Goal: Find specific page/section: Find specific page/section

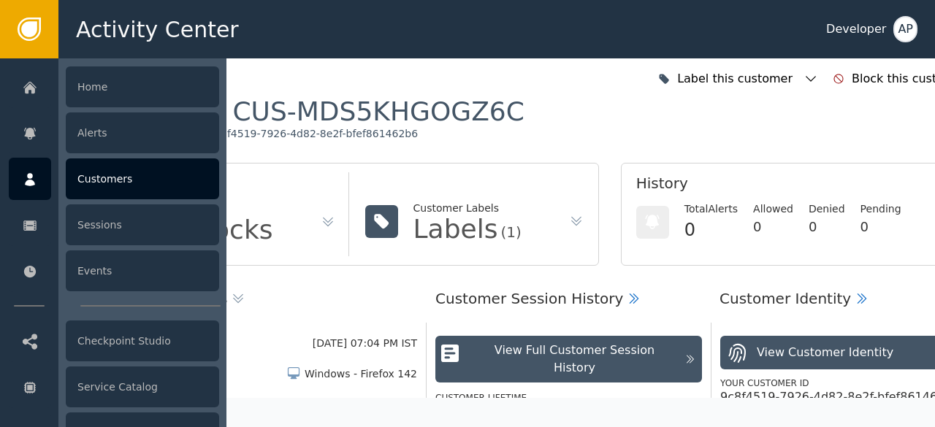
click at [99, 183] on div "Customers" at bounding box center [142, 178] width 153 height 41
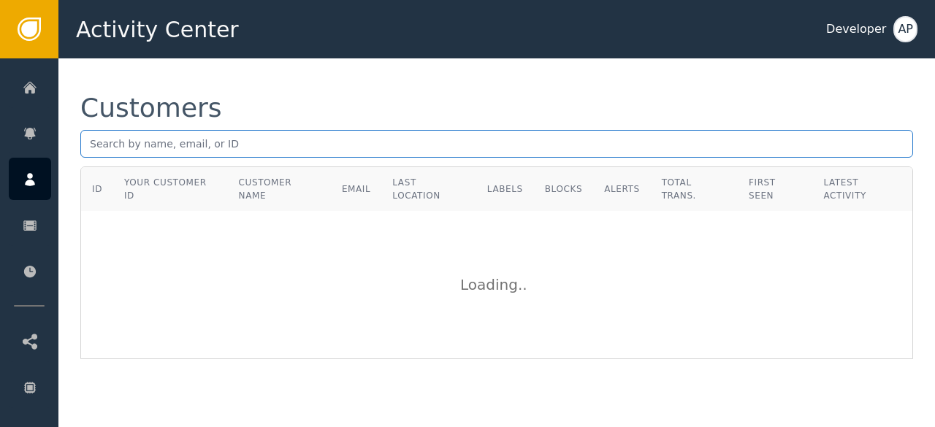
click at [95, 147] on input "text" at bounding box center [496, 144] width 832 height 28
paste input "[DOMAIN_NAME][EMAIL_ADDRESS][DOMAIN_NAME]"
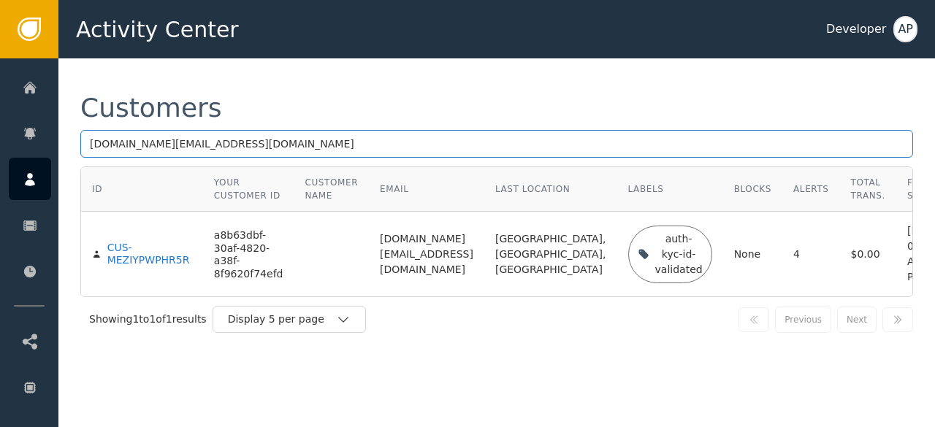
type input "[DOMAIN_NAME][EMAIL_ADDRESS][DOMAIN_NAME]"
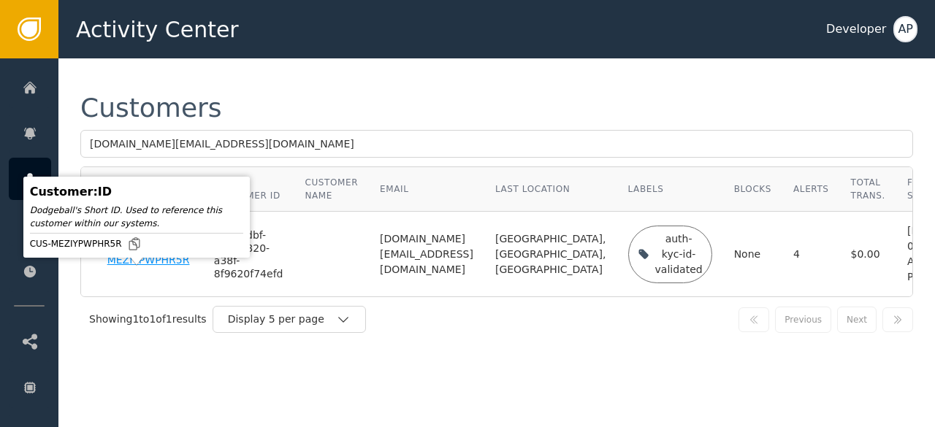
click at [115, 267] on div "CUS-MEZIYPWPHR5R" at bounding box center [149, 255] width 85 height 26
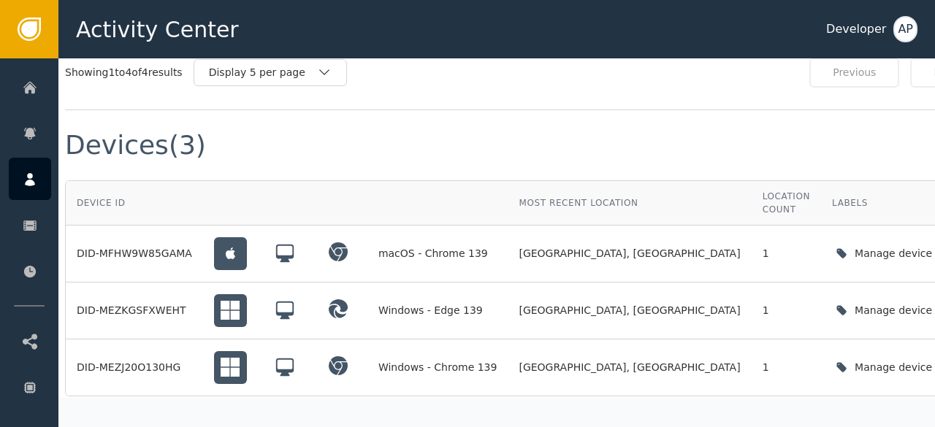
scroll to position [1202, 15]
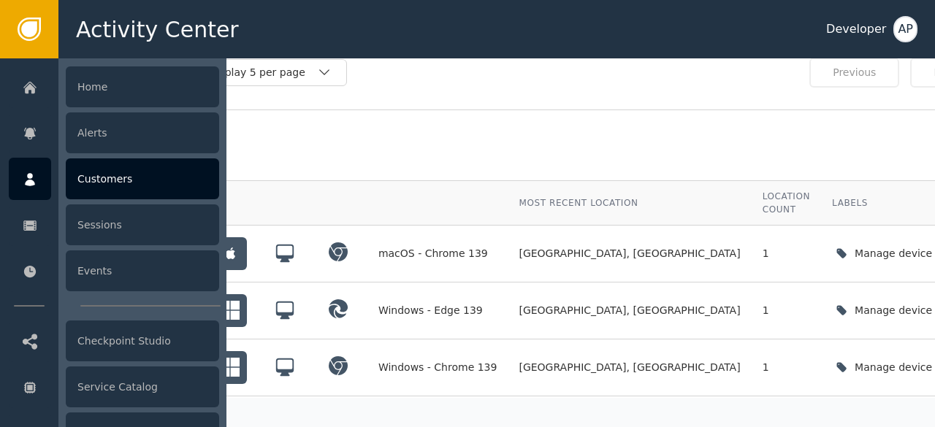
click at [102, 175] on div "Customers" at bounding box center [142, 178] width 153 height 41
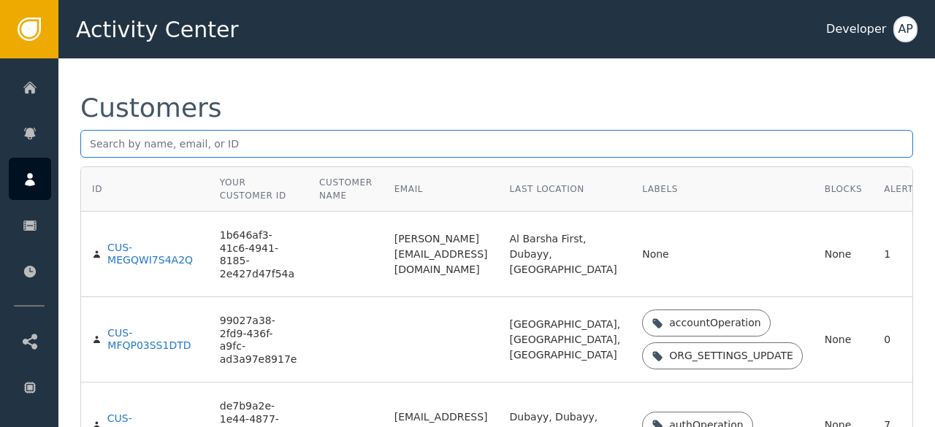
click at [99, 141] on input "text" at bounding box center [496, 144] width 832 height 28
paste input "[EMAIL_ADDRESS][DOMAIN_NAME]"
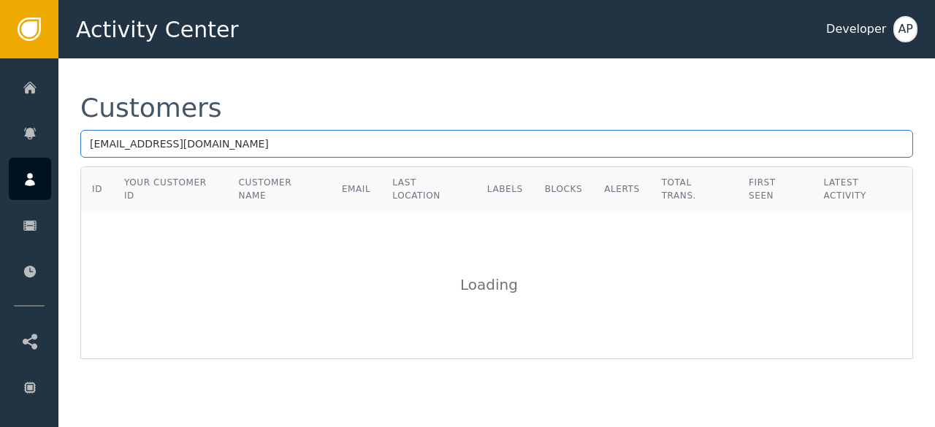
type input "[EMAIL_ADDRESS][DOMAIN_NAME]"
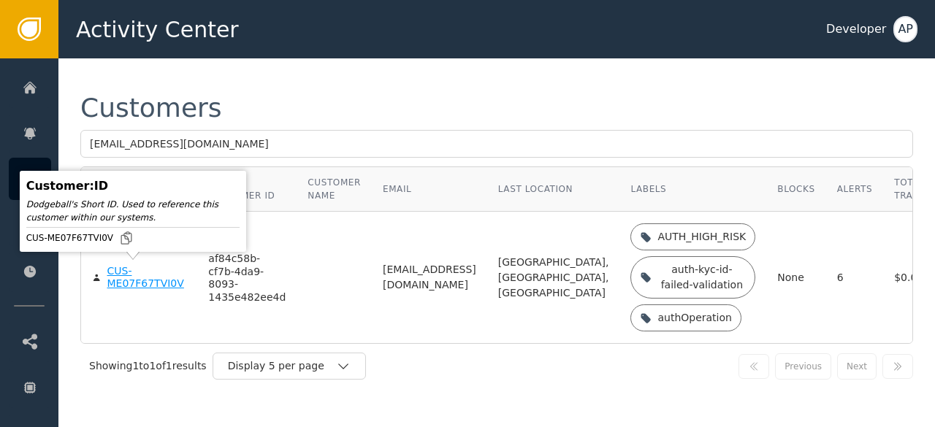
click at [115, 275] on div "CUS-ME07F67TVI0V" at bounding box center [147, 278] width 80 height 26
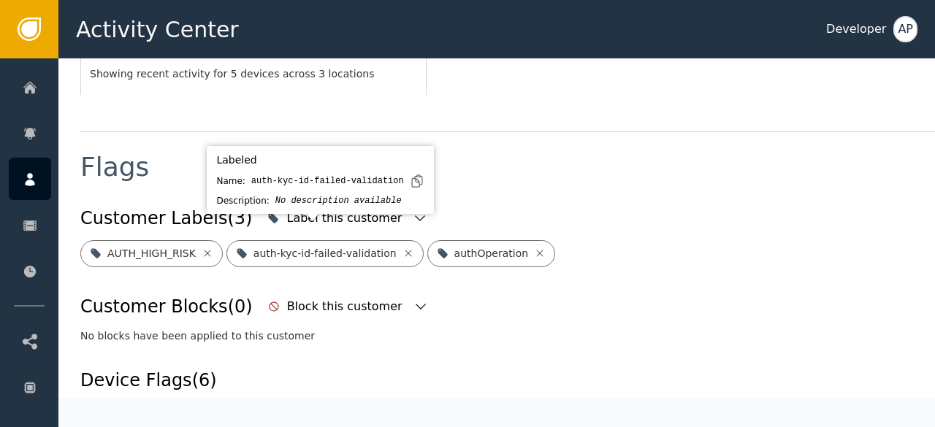
scroll to position [488, 0]
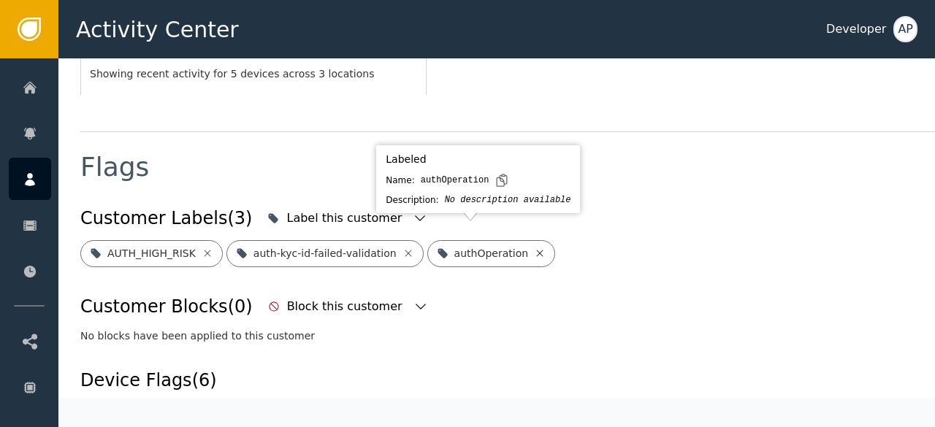
click at [537, 250] on icon at bounding box center [540, 253] width 7 height 7
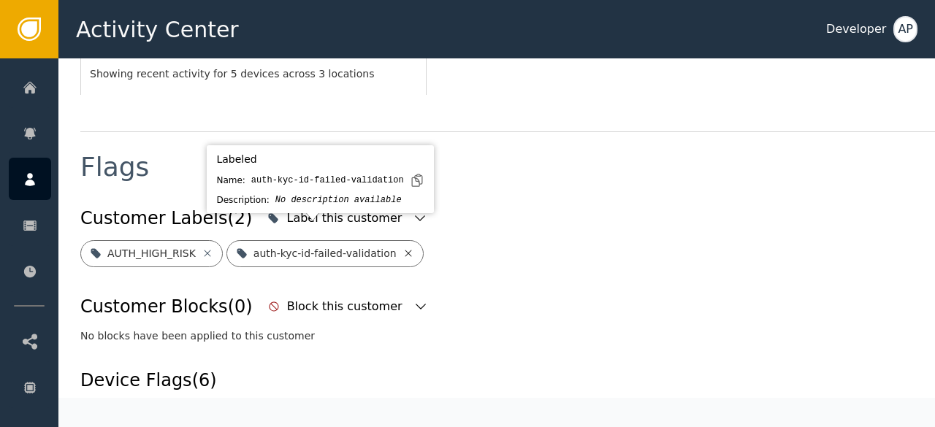
click at [402, 248] on icon at bounding box center [408, 254] width 12 height 12
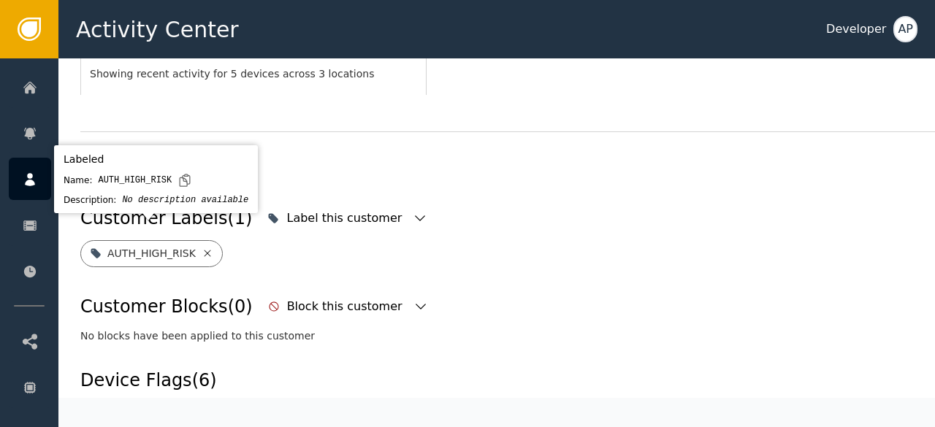
click at [202, 248] on icon at bounding box center [208, 254] width 12 height 12
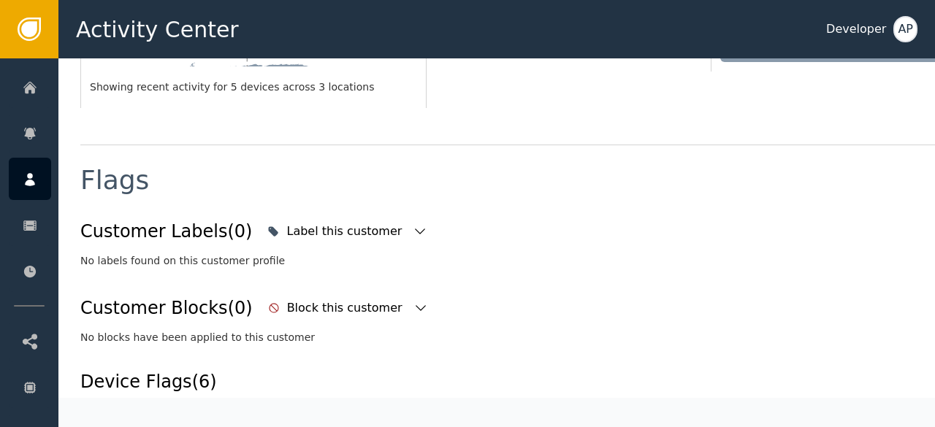
scroll to position [475, 0]
click at [413, 224] on icon "button" at bounding box center [420, 231] width 15 height 15
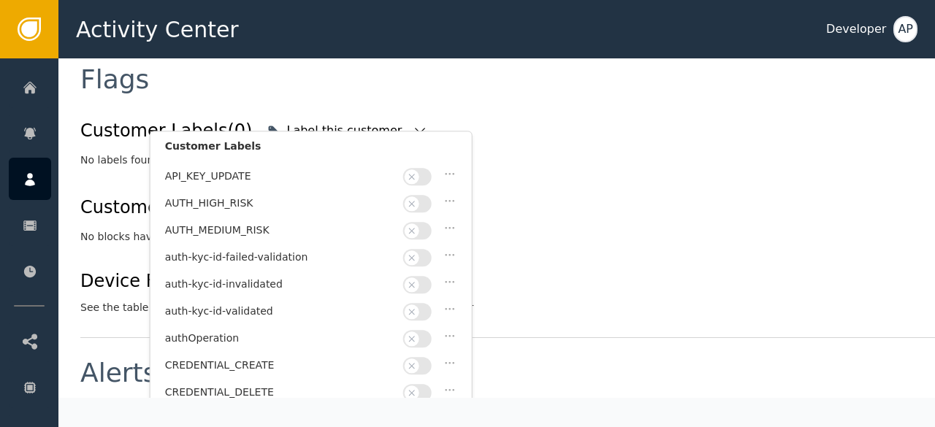
scroll to position [23, 0]
click at [423, 302] on button "button" at bounding box center [417, 311] width 28 height 18
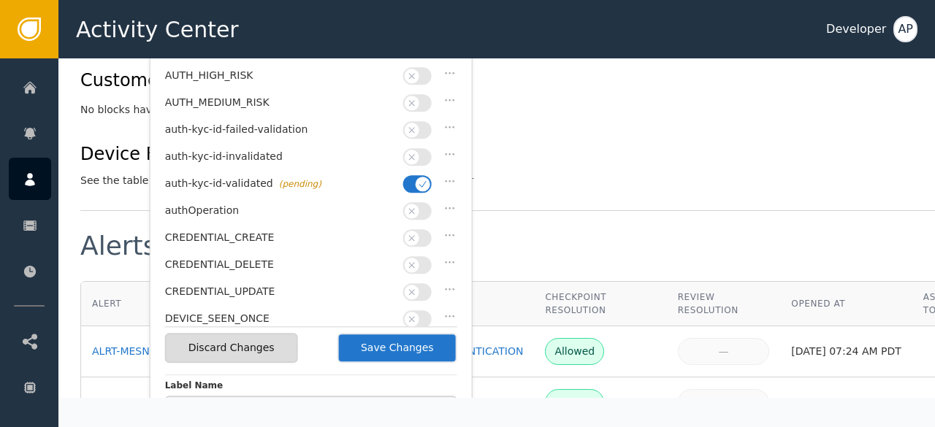
scroll to position [704, 0]
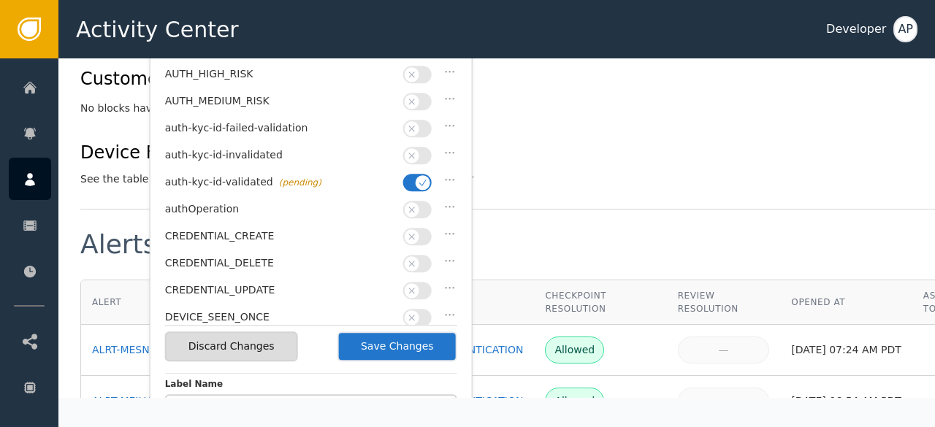
click at [394, 344] on button "Save Changes" at bounding box center [397, 346] width 120 height 30
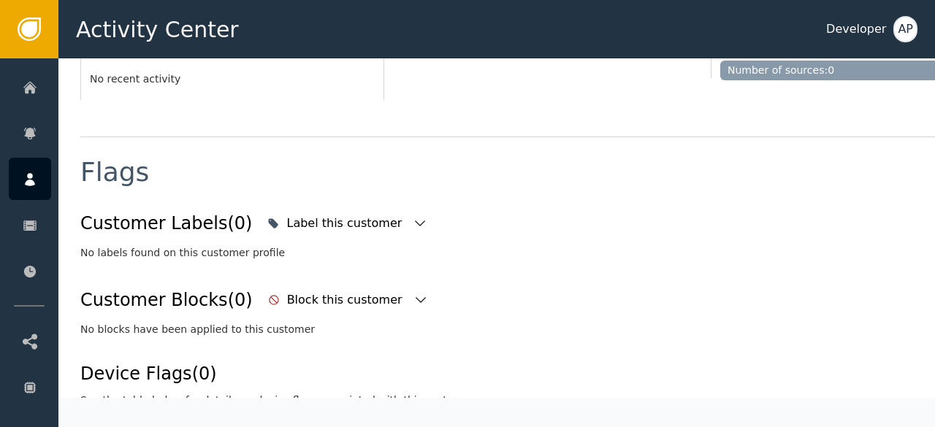
scroll to position [467, 0]
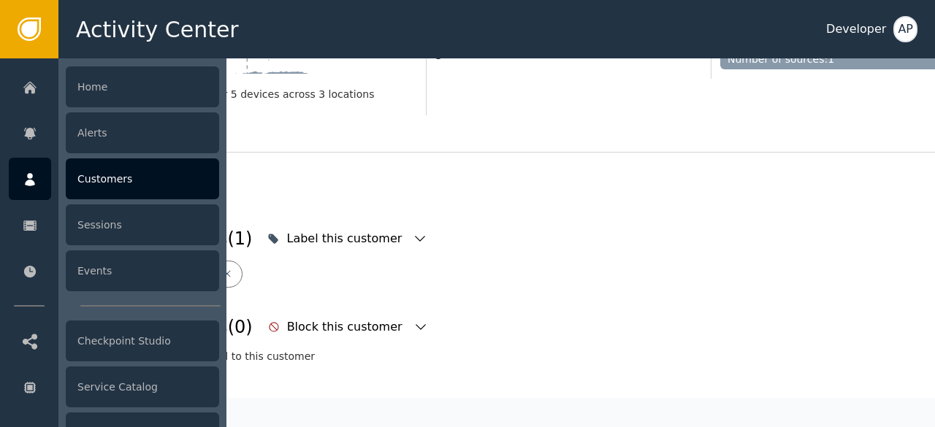
click at [101, 175] on div "Customers" at bounding box center [142, 178] width 153 height 41
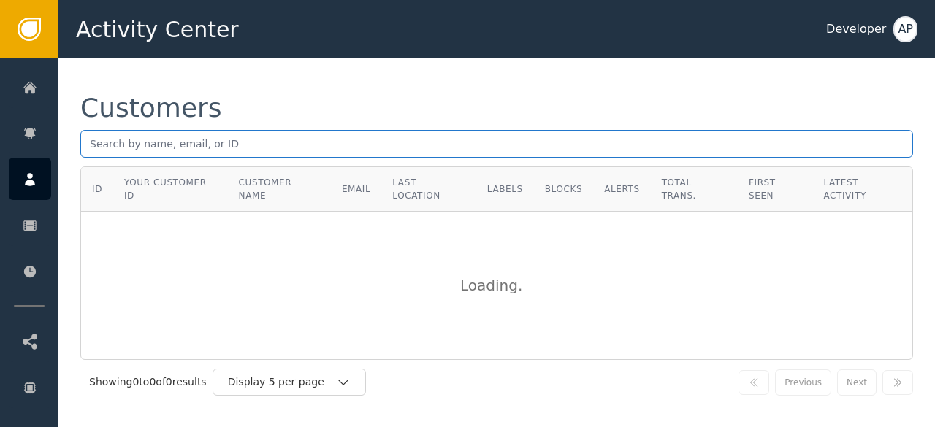
click at [97, 141] on input "text" at bounding box center [496, 144] width 832 height 28
paste input "[EMAIL_ADDRESS][DOMAIN_NAME]"
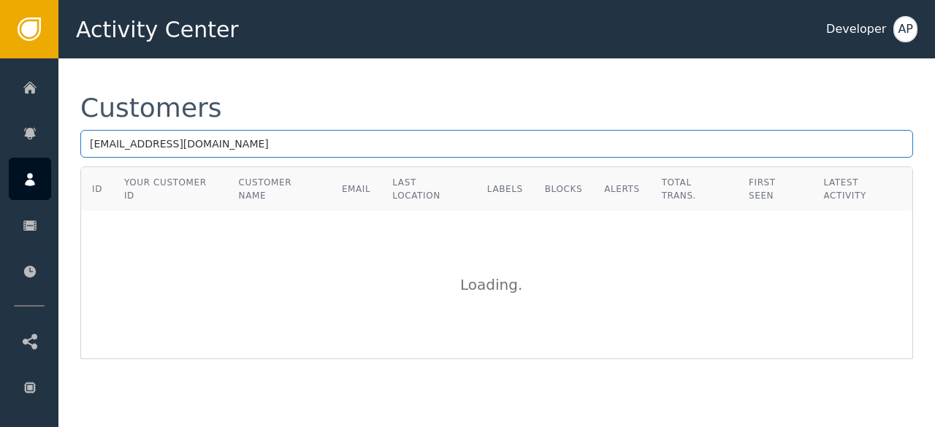
type input "[EMAIL_ADDRESS][DOMAIN_NAME]"
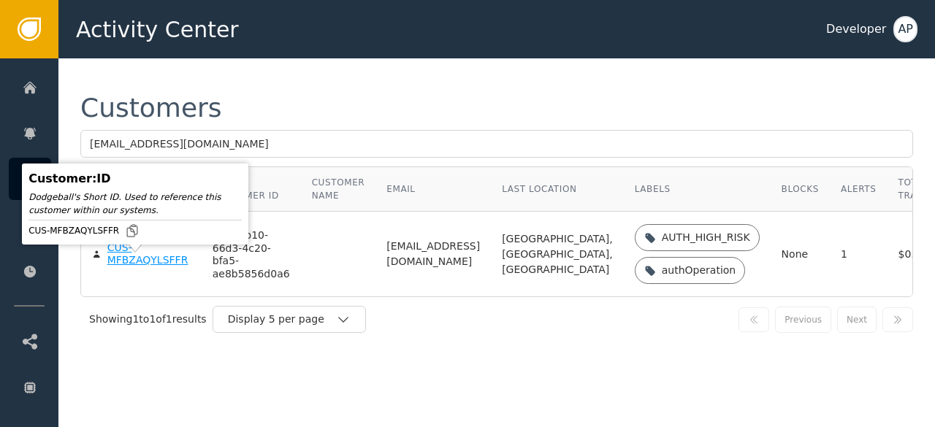
click at [129, 267] on div "CUS-MFBZAQYLSFFR" at bounding box center [148, 255] width 83 height 26
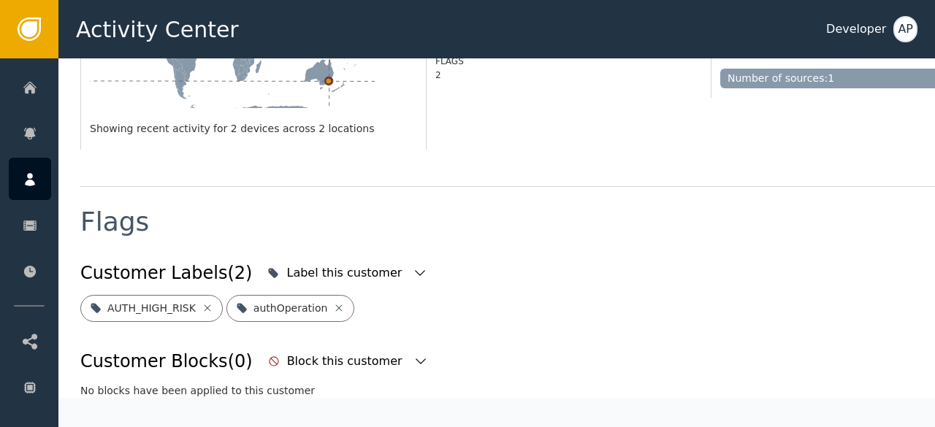
scroll to position [485, 0]
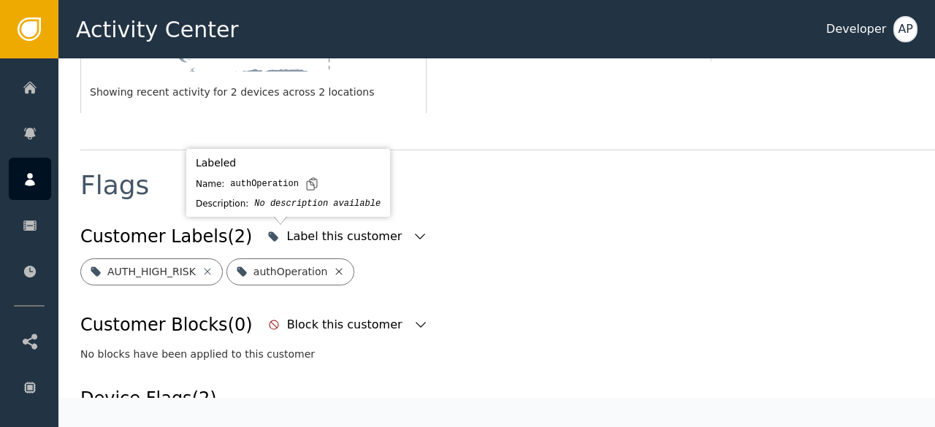
click at [336, 268] on icon at bounding box center [339, 271] width 7 height 7
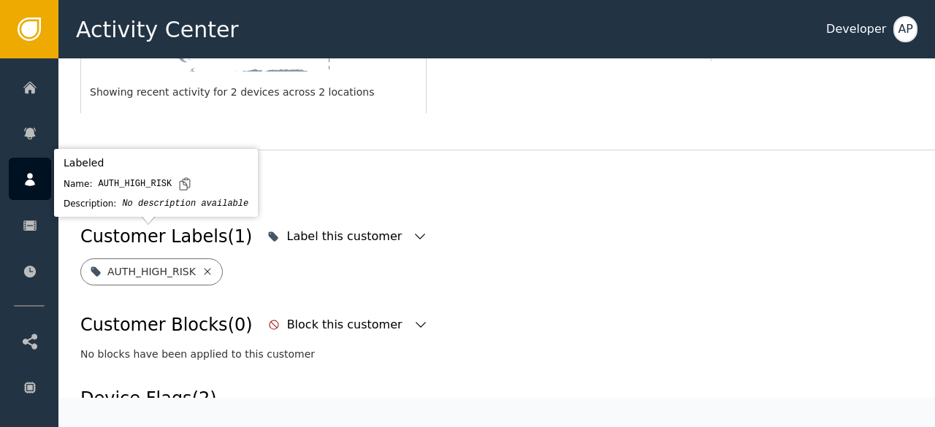
click at [202, 266] on icon at bounding box center [208, 272] width 12 height 12
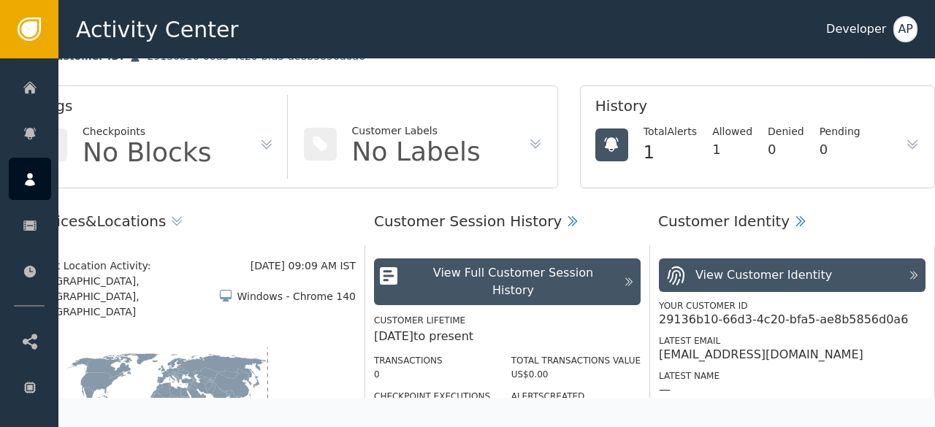
scroll to position [0, 72]
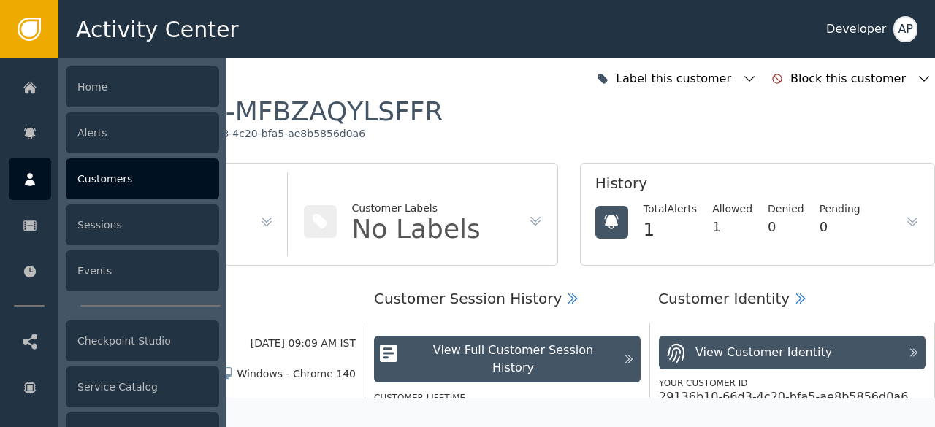
click at [95, 181] on div "Customers" at bounding box center [142, 178] width 153 height 41
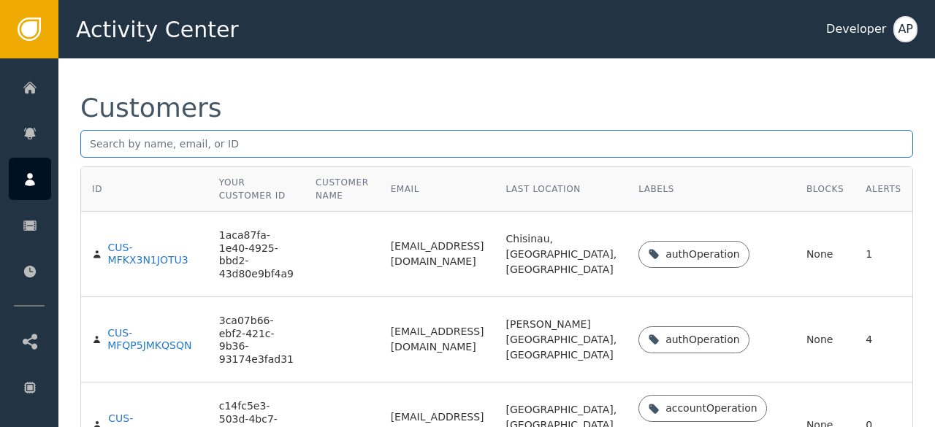
click at [95, 151] on input "text" at bounding box center [496, 144] width 832 height 28
paste input "[PERSON_NAME][EMAIL_ADDRESS][PERSON_NAME]"
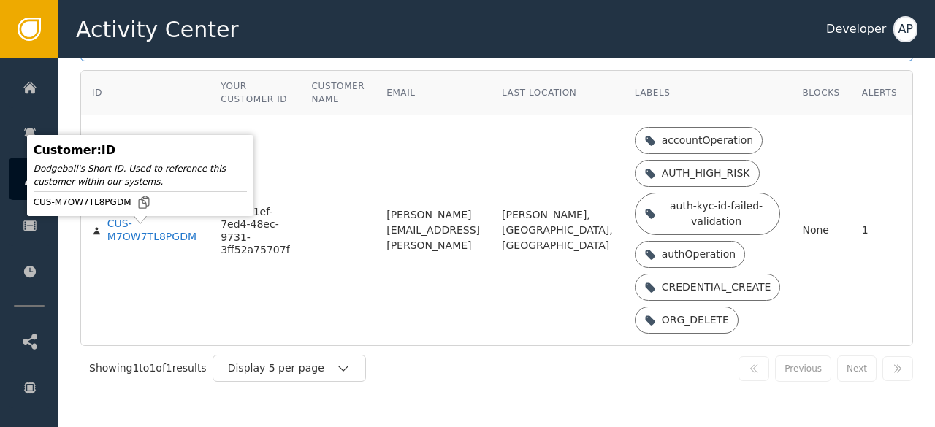
scroll to position [98, 0]
type input "[PERSON_NAME][EMAIL_ADDRESS][PERSON_NAME]"
click at [115, 237] on div "CUS-M7OW7TL8PGDM" at bounding box center [152, 231] width 91 height 26
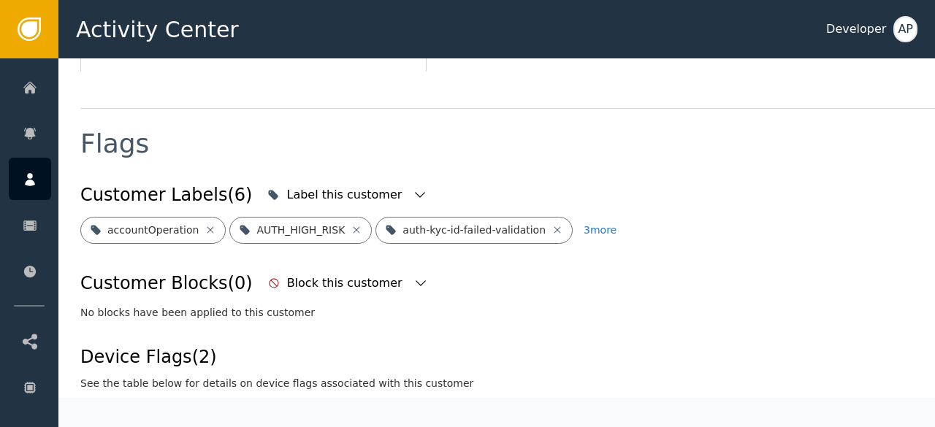
scroll to position [527, 0]
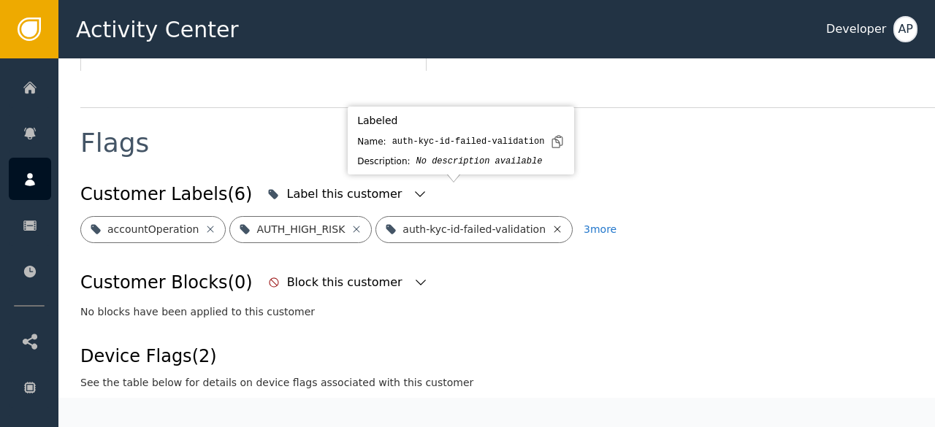
click at [554, 226] on icon at bounding box center [557, 229] width 7 height 7
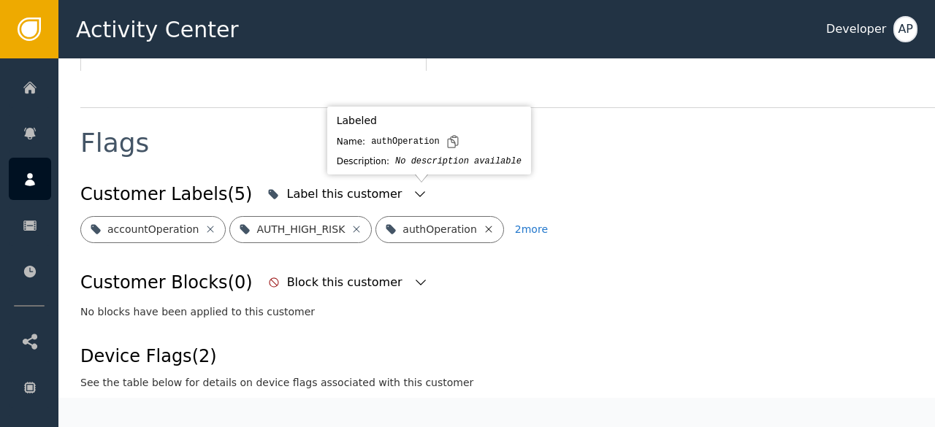
click at [483, 223] on icon at bounding box center [489, 229] width 12 height 12
click at [521, 226] on icon at bounding box center [524, 229] width 7 height 7
click at [476, 223] on icon at bounding box center [482, 229] width 12 height 12
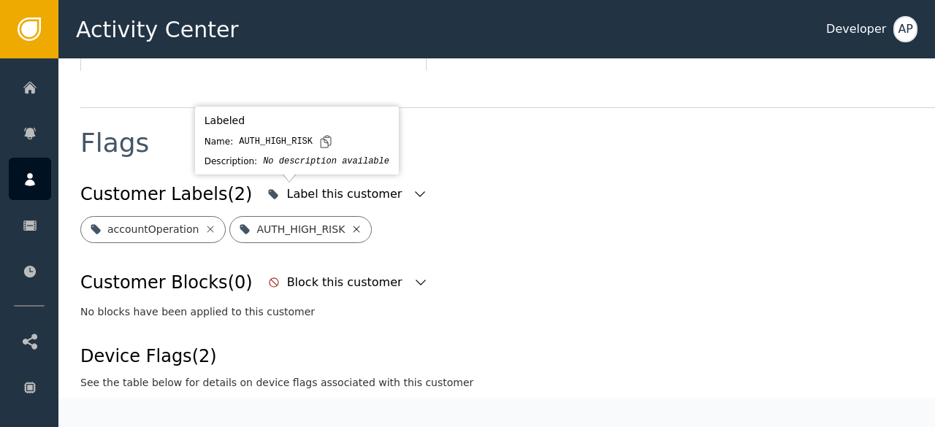
click at [350, 223] on icon at bounding box center [356, 229] width 12 height 12
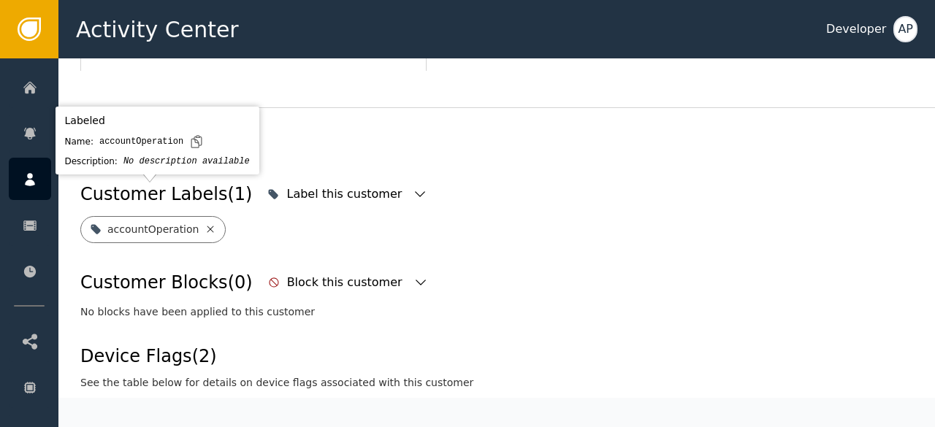
click at [204, 223] on icon at bounding box center [210, 229] width 12 height 12
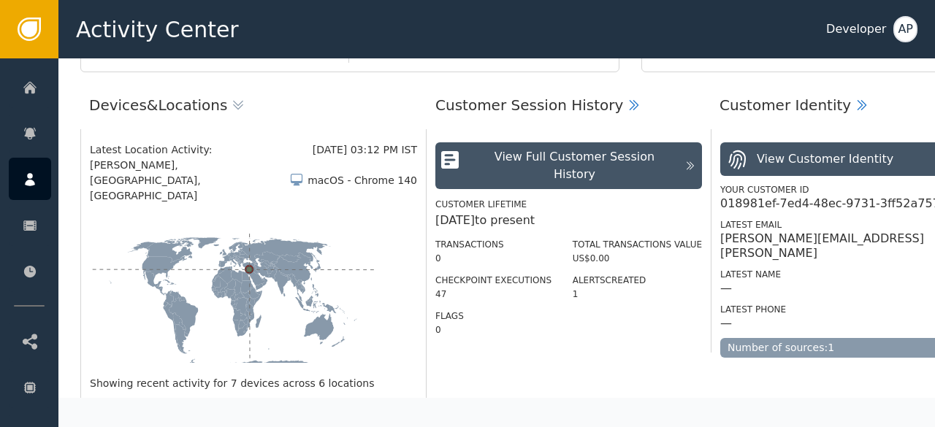
scroll to position [191, 0]
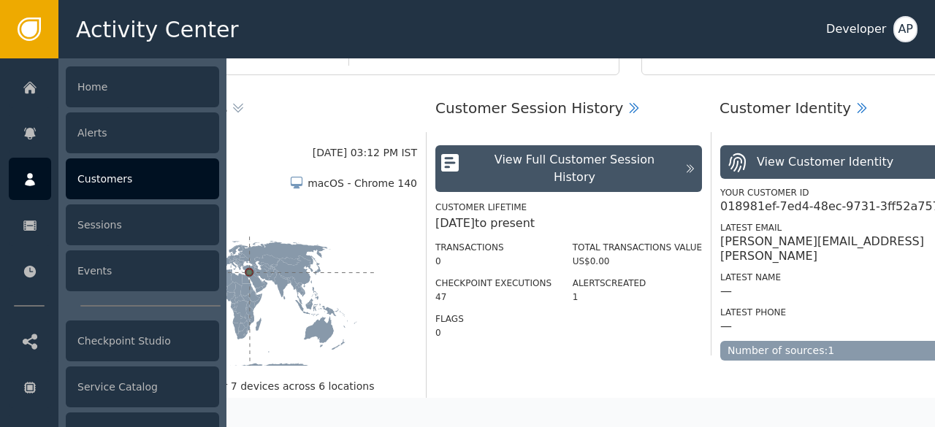
click at [128, 170] on div "Customers" at bounding box center [142, 178] width 153 height 41
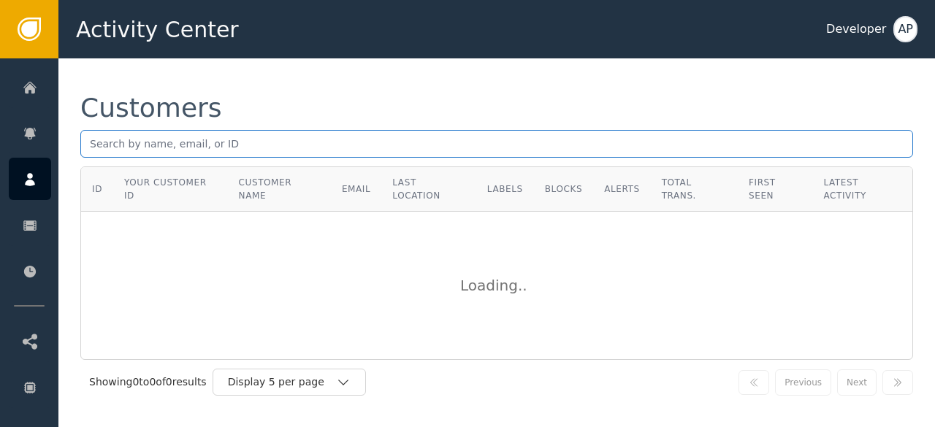
click at [108, 142] on input "text" at bounding box center [496, 144] width 832 height 28
paste input "[EMAIL_ADDRESS][DOMAIN_NAME]"
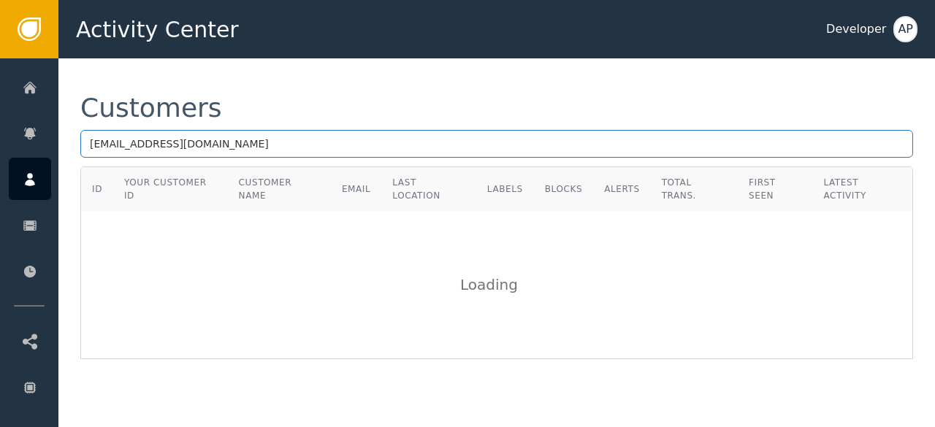
type input "[EMAIL_ADDRESS][DOMAIN_NAME]"
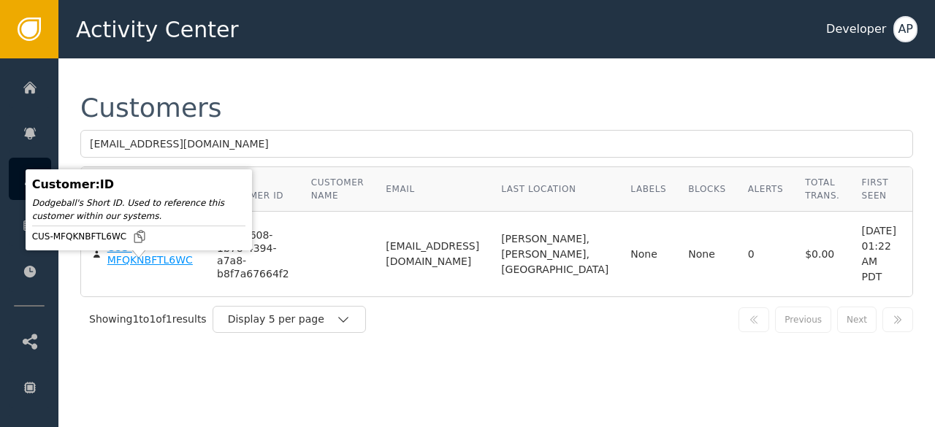
click at [149, 267] on div "CUS-MFQKNBFTL6WC" at bounding box center [151, 255] width 88 height 26
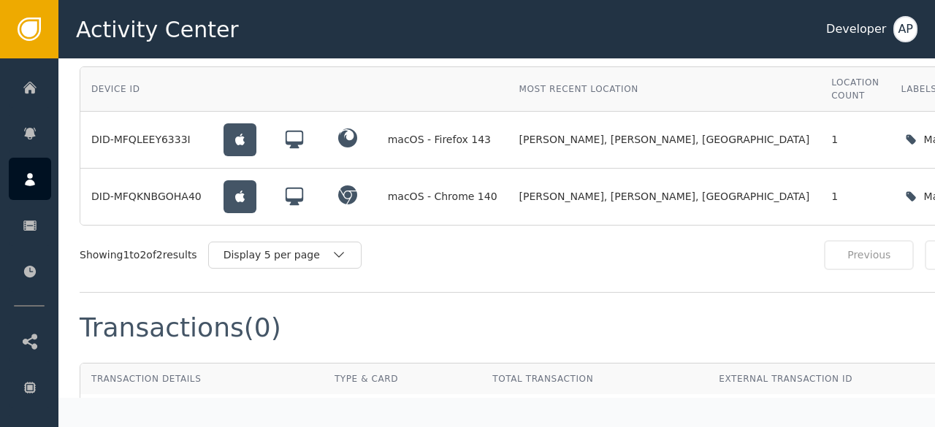
scroll to position [1192, 1]
